Goal: Task Accomplishment & Management: Use online tool/utility

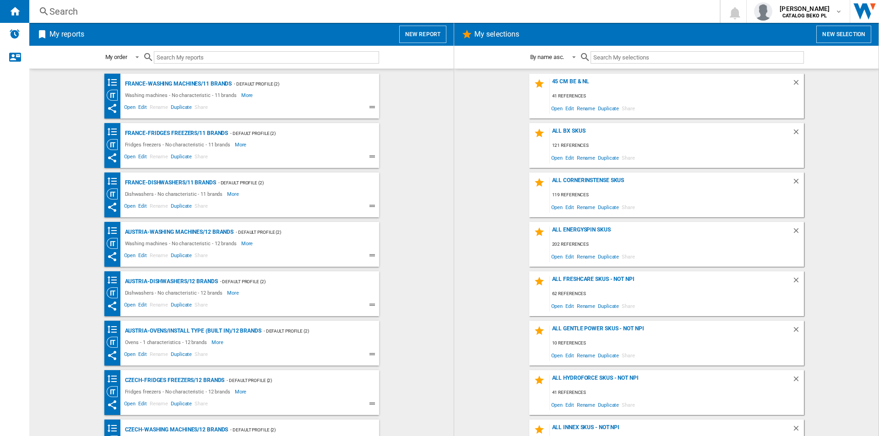
click at [417, 40] on button "New report" at bounding box center [422, 34] width 47 height 17
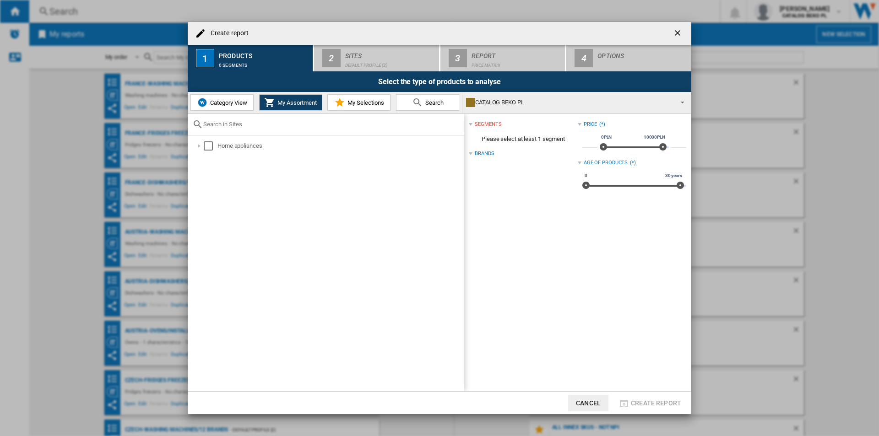
click at [335, 104] on md-icon at bounding box center [339, 102] width 11 height 11
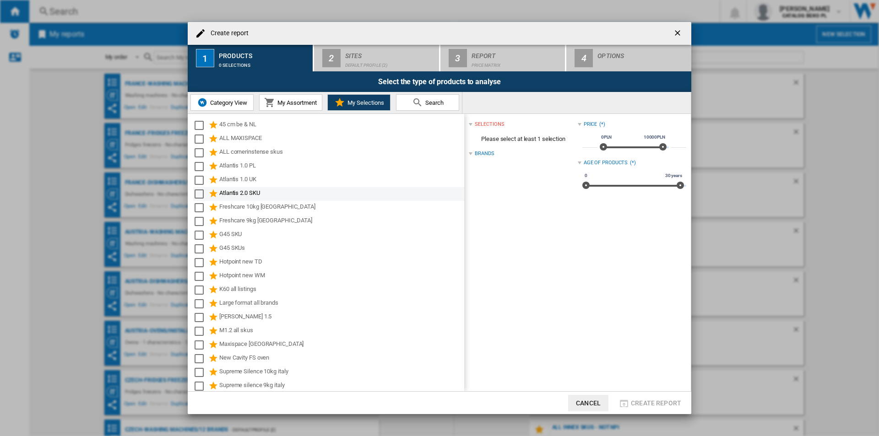
click at [227, 193] on div "Atlantis 2.0 SKU" at bounding box center [341, 194] width 244 height 11
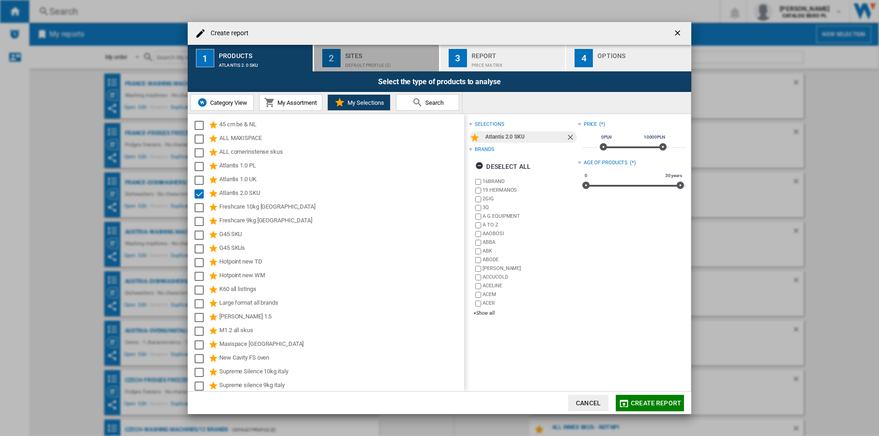
click at [376, 59] on div "Default profile (2)" at bounding box center [390, 63] width 90 height 10
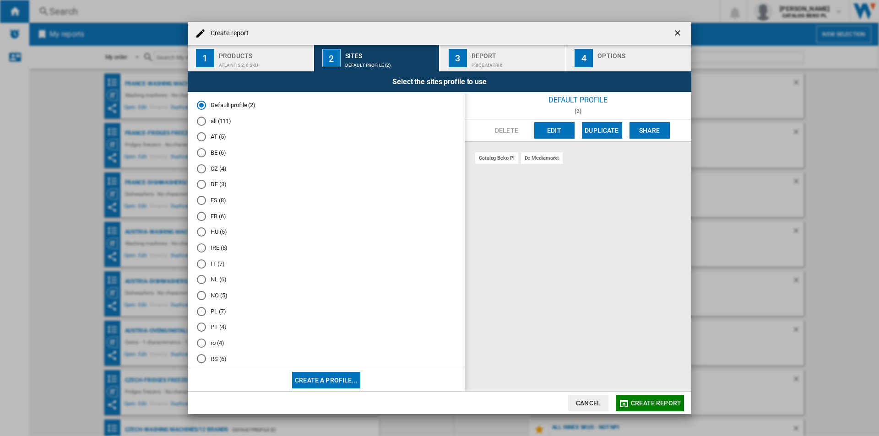
click at [217, 339] on md-radio-button "ro (4)" at bounding box center [326, 343] width 259 height 9
click at [609, 56] on div "Options" at bounding box center [643, 54] width 90 height 10
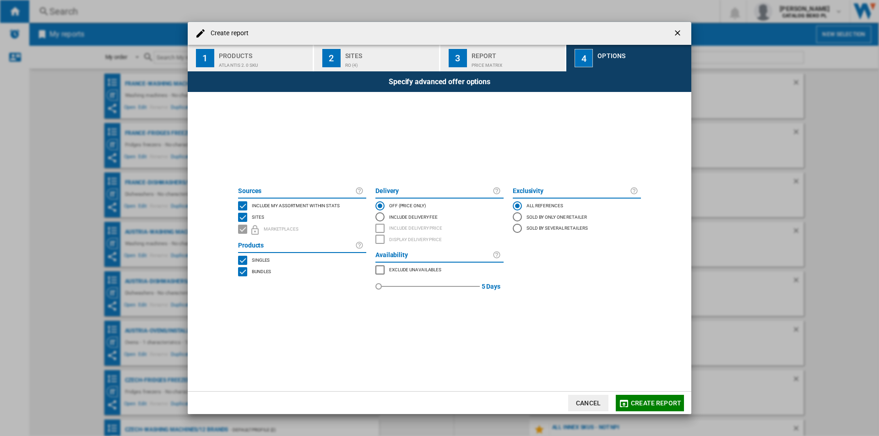
click at [278, 203] on span "Include my assortment within stats" at bounding box center [296, 205] width 88 height 6
click at [660, 408] on button "Create report" at bounding box center [650, 403] width 68 height 16
